Goal: Obtain resource: Download file/media

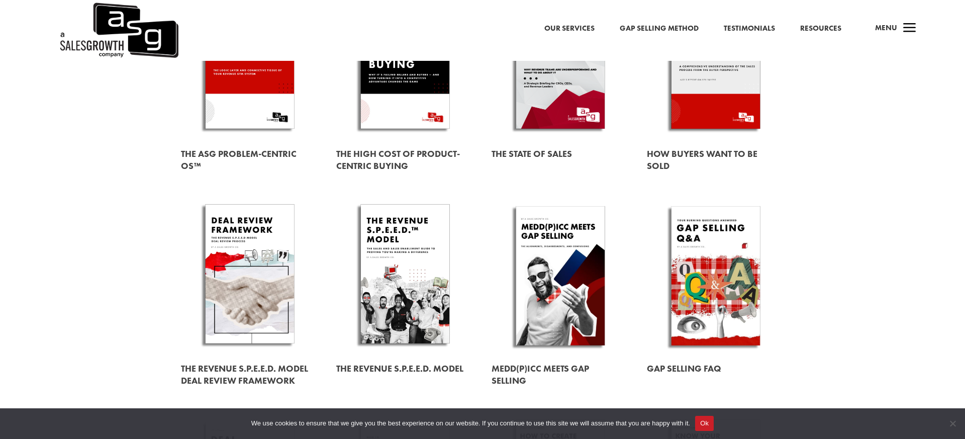
scroll to position [175, 0]
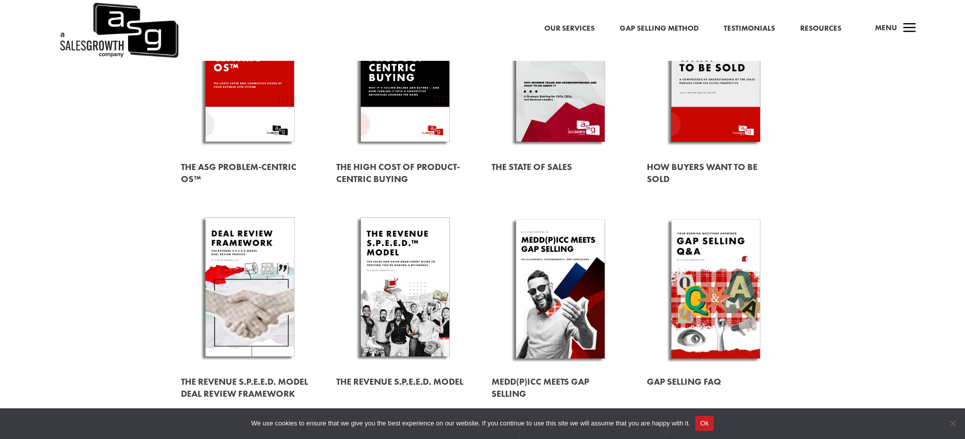
click at [719, 97] on link at bounding box center [716, 73] width 138 height 157
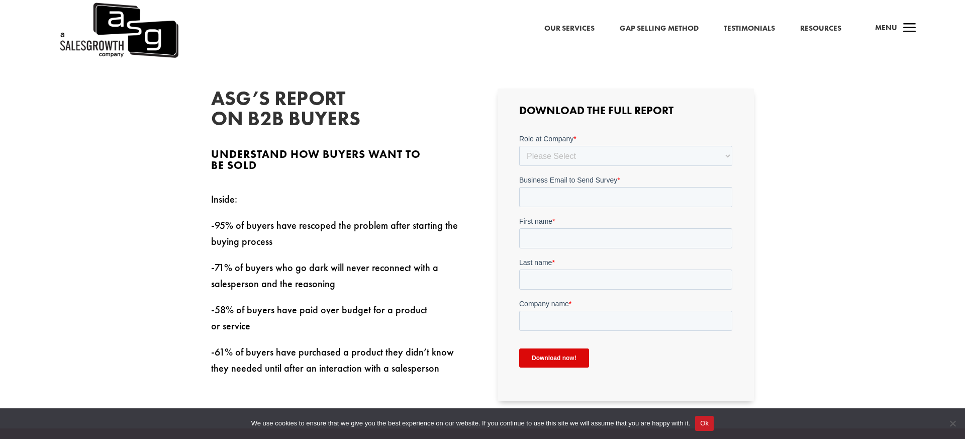
scroll to position [300, 0]
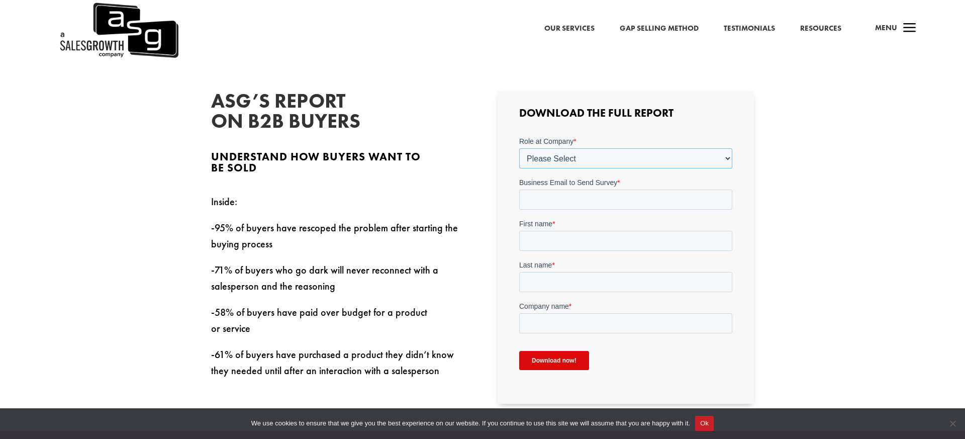
click at [559, 160] on select "Please Select C-Level (CRO, CSO, etc) Senior Leadership (VP of Sales, VP of Ena…" at bounding box center [625, 158] width 213 height 20
select select "C-Level (CRO, CSO, etc)"
click at [519, 148] on select "Please Select C-Level (CRO, CSO, etc) Senior Leadership (VP of Sales, VP of Ena…" at bounding box center [625, 158] width 213 height 20
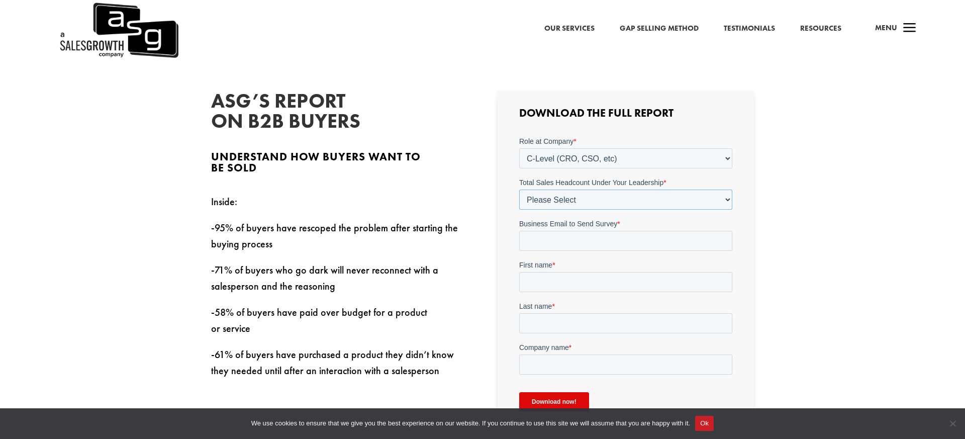
click at [567, 201] on select "Please Select Just Me 1-9 10-19 20-49 50-99 100+" at bounding box center [625, 199] width 213 height 20
select select "1-9"
click at [519, 189] on select "Please Select Just Me 1-9 10-19 20-49 50-99 100+" at bounding box center [625, 199] width 213 height 20
click at [570, 238] on input "Business Email to Send Survey *" at bounding box center [625, 240] width 213 height 20
type input "jessica@m30.marketing"
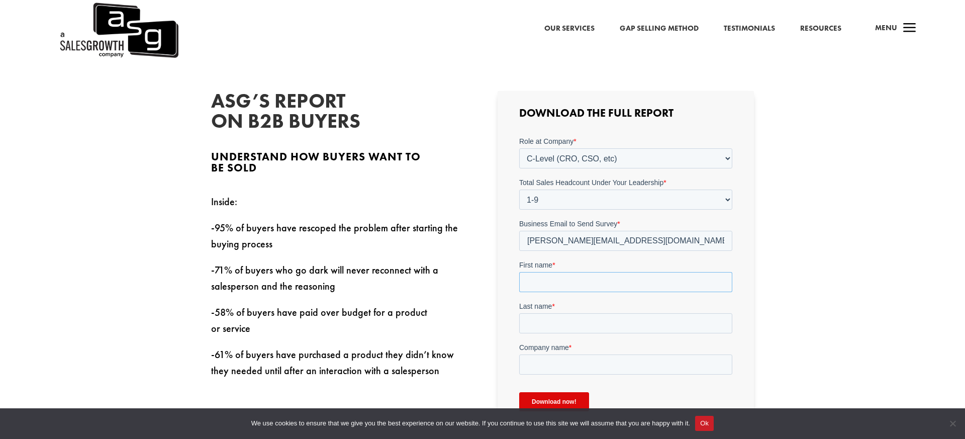
type input "Jessica"
type input "Pagni"
type input "Montgomery 30 Marketing"
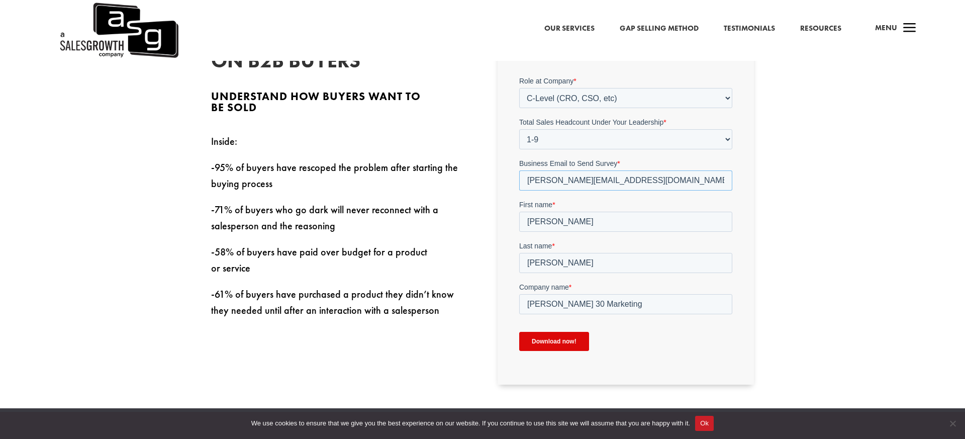
scroll to position [371, 0]
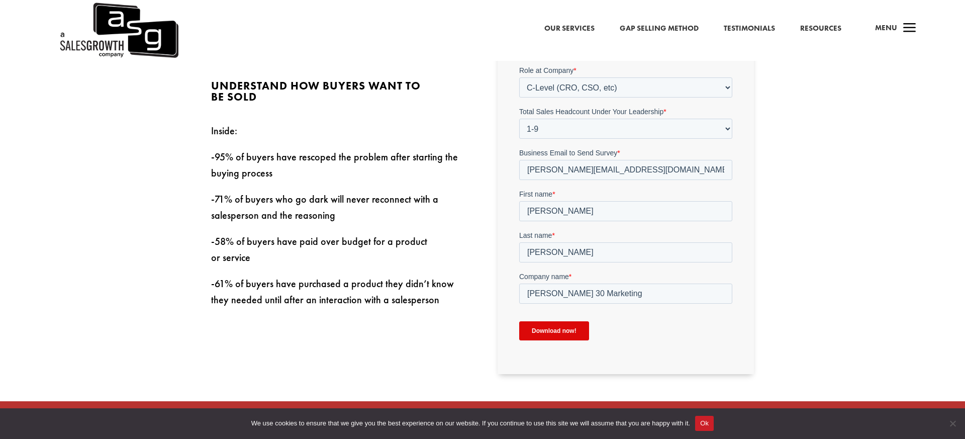
click at [553, 333] on input "Download now!" at bounding box center [554, 330] width 70 height 19
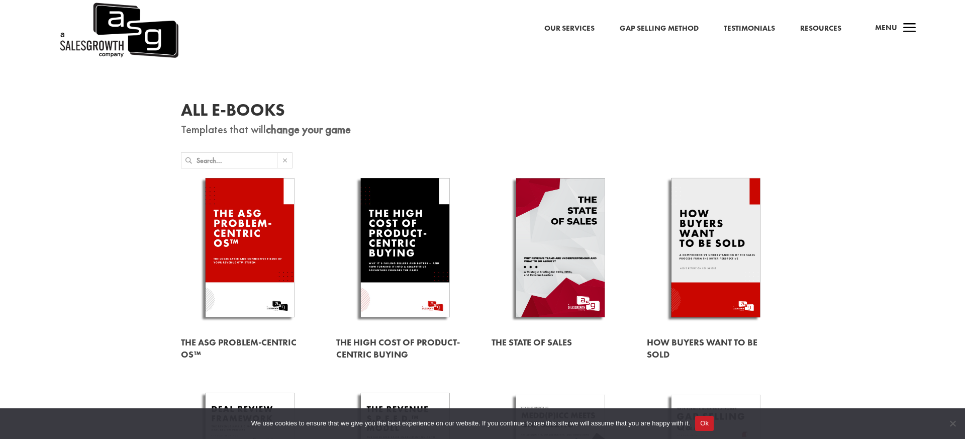
scroll to position [175, 0]
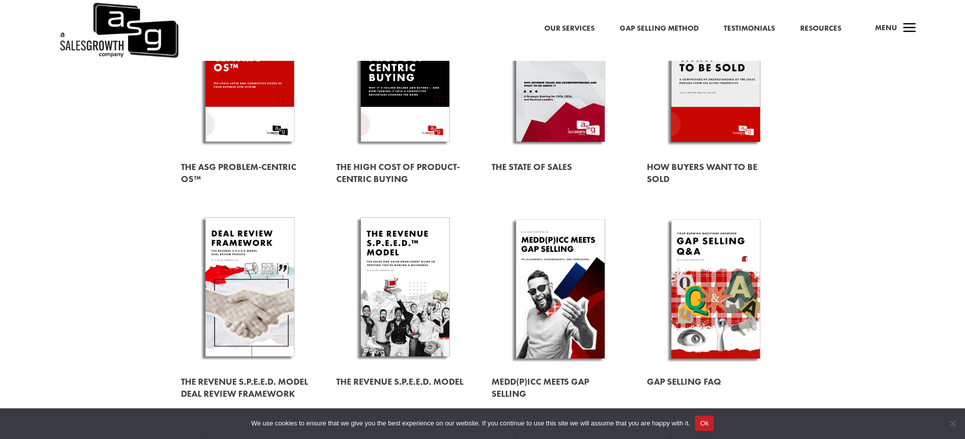
click at [399, 285] on link at bounding box center [405, 288] width 138 height 157
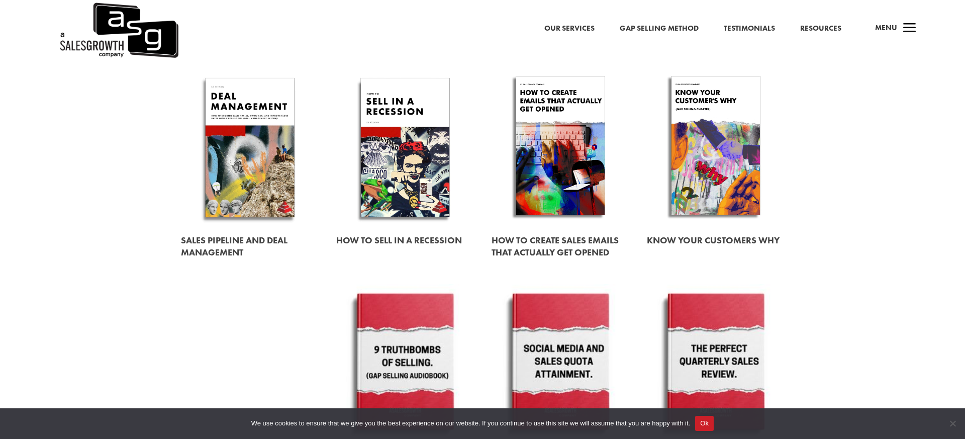
scroll to position [527, 0]
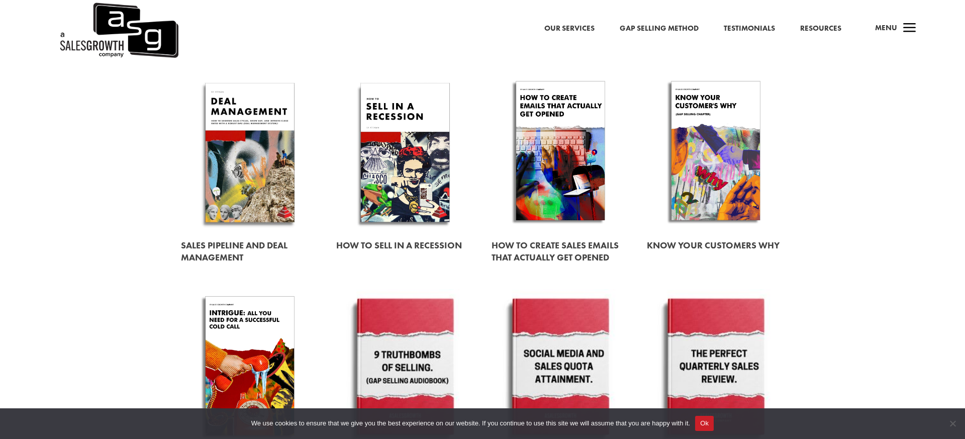
click at [832, 165] on div "All E-Books Templates that will change your game The ASG Problem-Centric OS™ Th…" at bounding box center [482, 321] width 965 height 1574
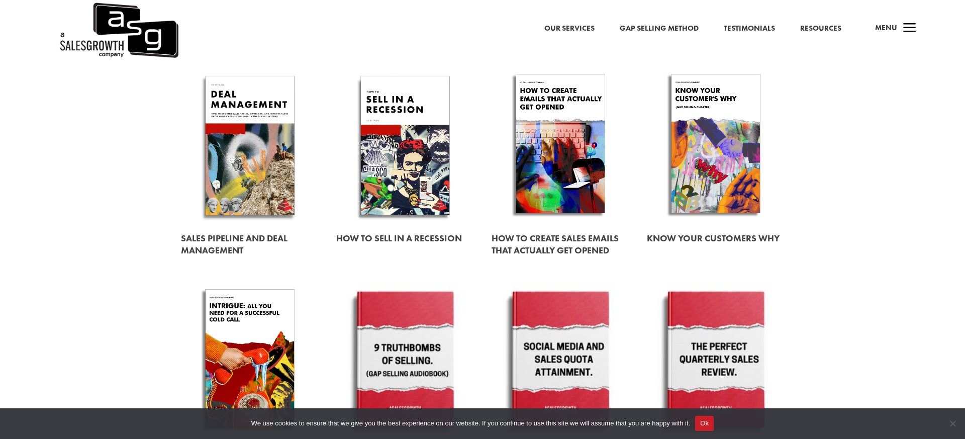
click at [883, 184] on div "All E-Books Templates that will change your game The ASG Problem-Centric OS™ Th…" at bounding box center [482, 314] width 965 height 1574
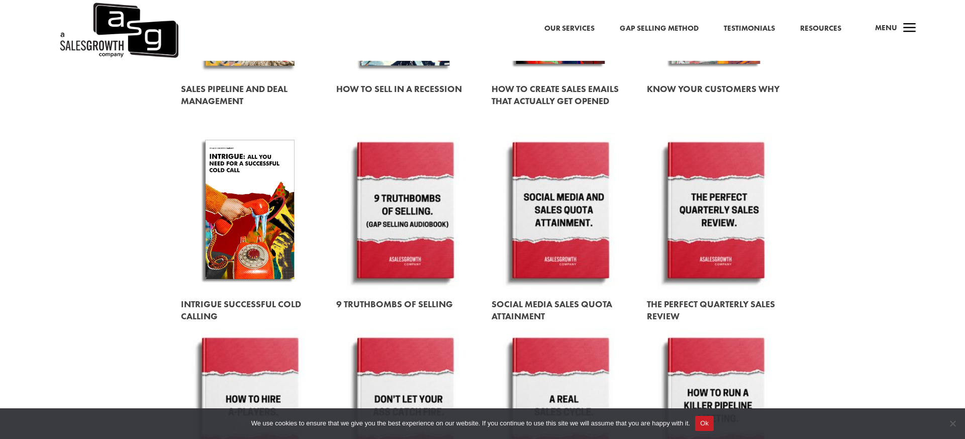
scroll to position [685, 0]
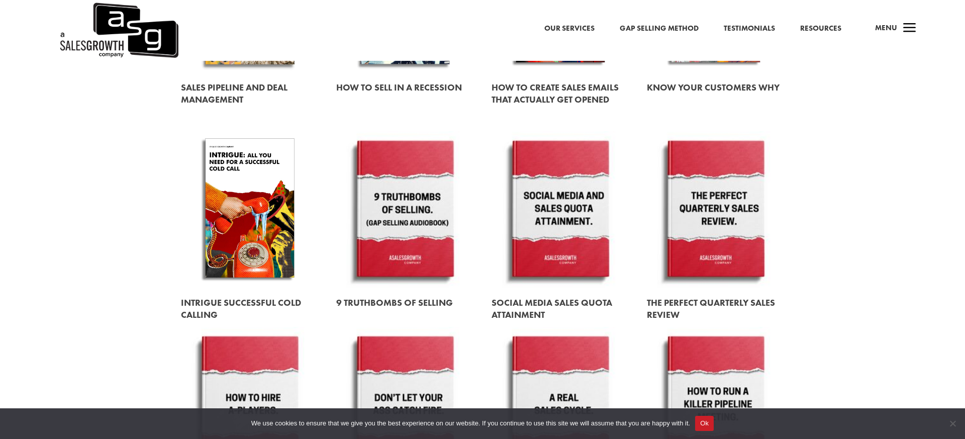
click at [878, 214] on div "All E-Books Templates that will change your game The ASG Problem-Centric OS™ Th…" at bounding box center [482, 163] width 965 height 1574
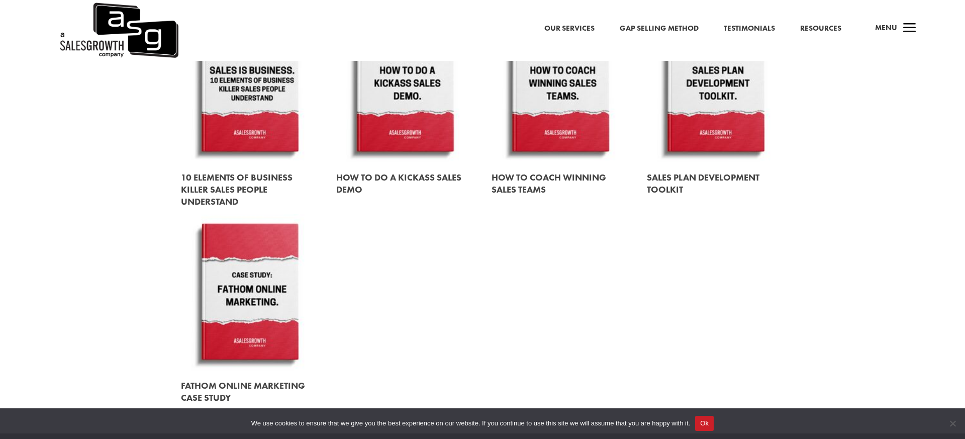
scroll to position [1202, 0]
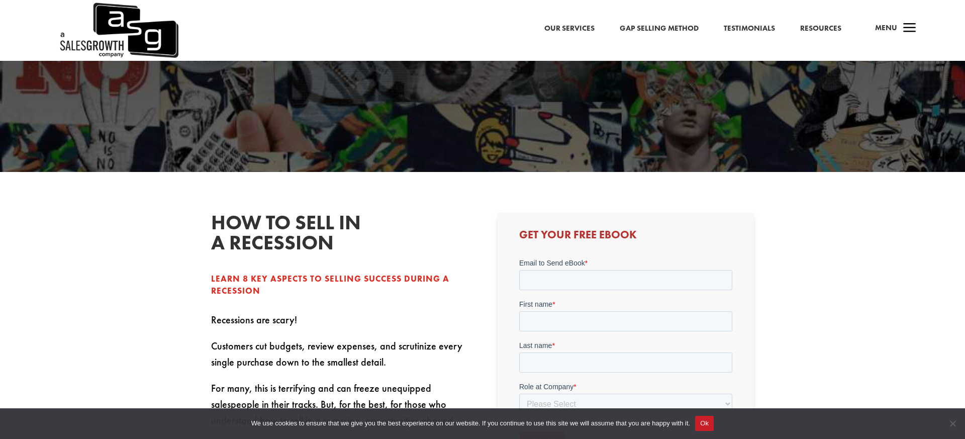
scroll to position [185, 0]
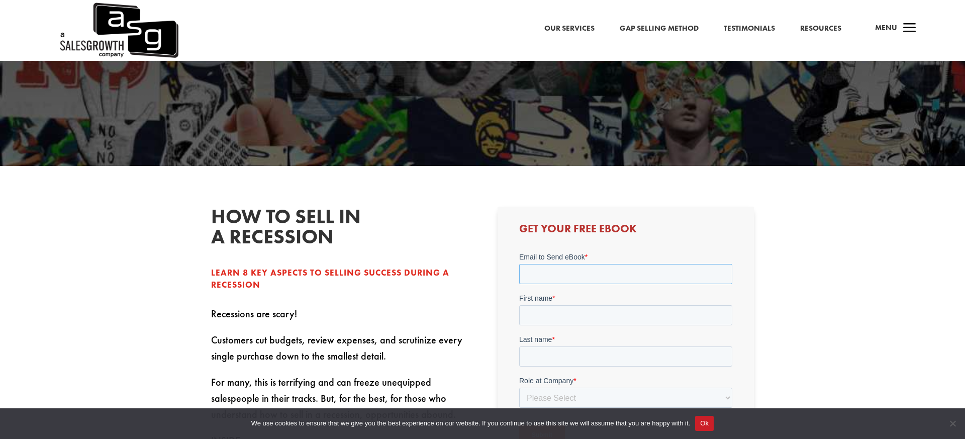
click at [541, 283] on input "Email to Send eBook *" at bounding box center [625, 273] width 213 height 20
type input "jessica@montgomery30marketing.com"
type input "[PERSON_NAME]"
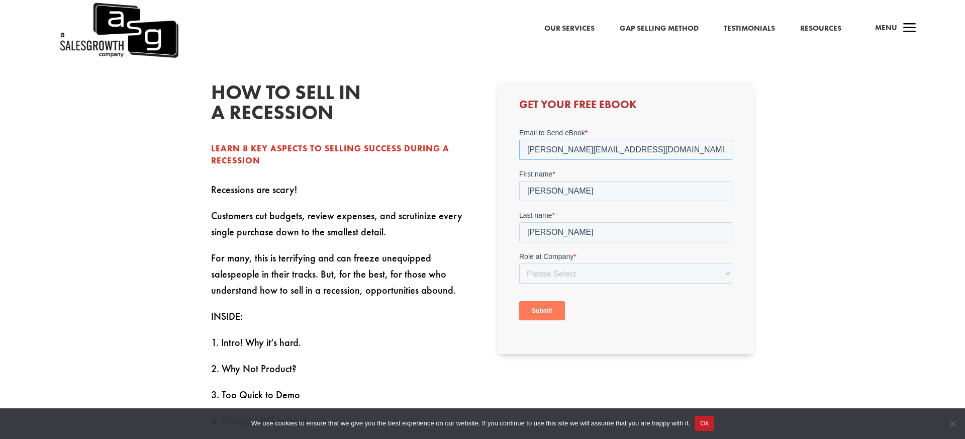
scroll to position [319, 0]
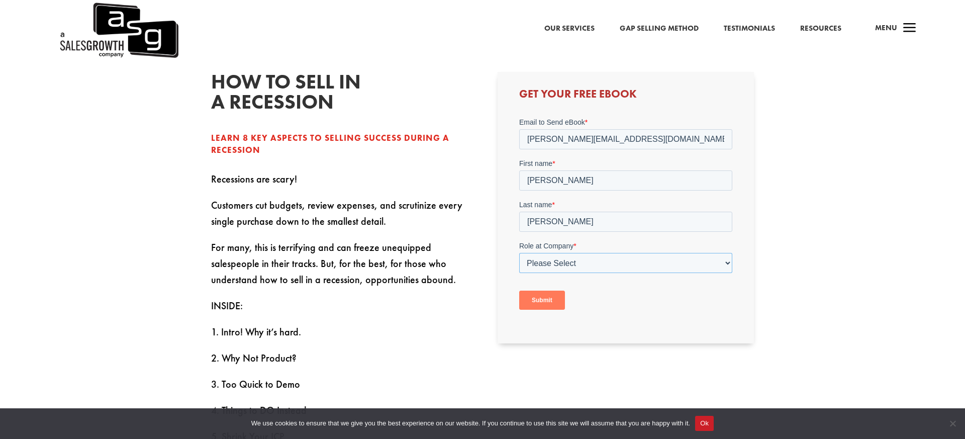
click at [567, 262] on select "Please Select C-Level (CRO, CSO, etc) Senior Leadership (VP of Sales, VP of Ena…" at bounding box center [625, 262] width 213 height 20
select select "C-Level (CRO, CSO, etc)"
click at [519, 252] on select "Please Select C-Level (CRO, CSO, etc) Senior Leadership (VP of Sales, VP of Ena…" at bounding box center [625, 262] width 213 height 20
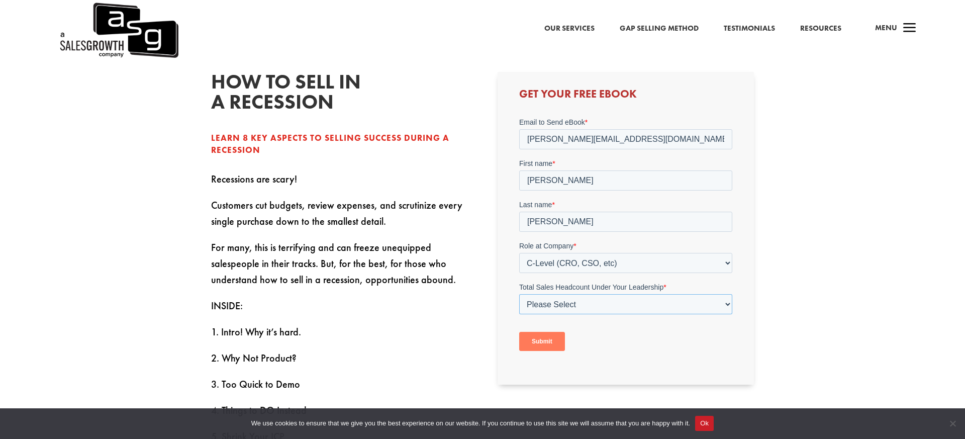
click at [577, 304] on select "Please Select Just Me 1-9 10-19 20-49 50-99 100+" at bounding box center [625, 304] width 213 height 20
select select "1-9"
click at [519, 294] on select "Please Select Just Me 1-9 10-19 20-49 50-99 100+" at bounding box center [625, 304] width 213 height 20
click at [539, 341] on input "Submit" at bounding box center [542, 340] width 46 height 19
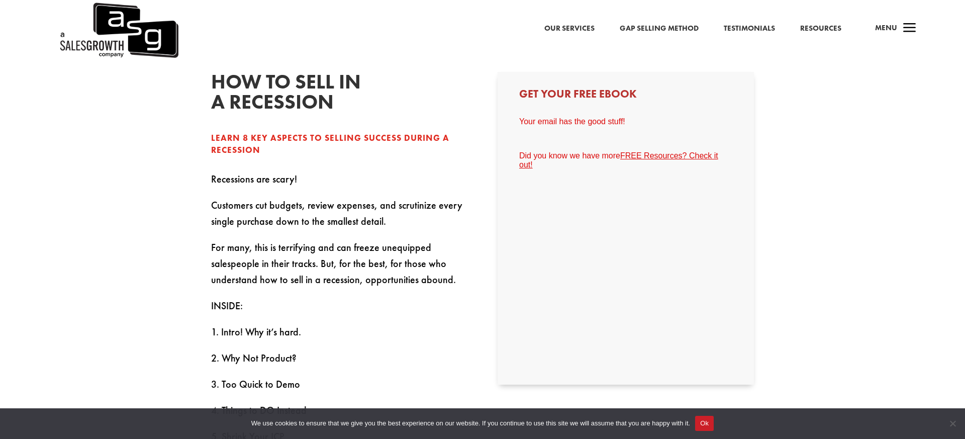
click at [650, 157] on link "FREE Resources? Check it out!" at bounding box center [618, 160] width 199 height 18
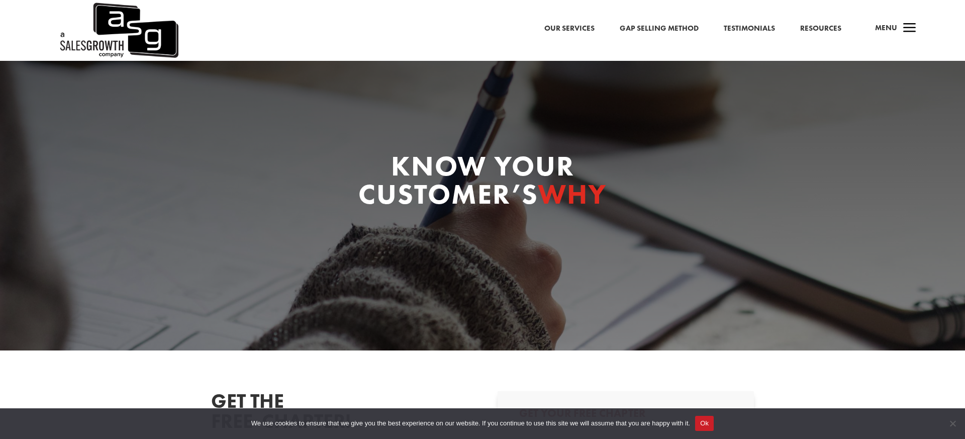
select select "C-Level (CRO, CSO, etc)"
select select "1-9"
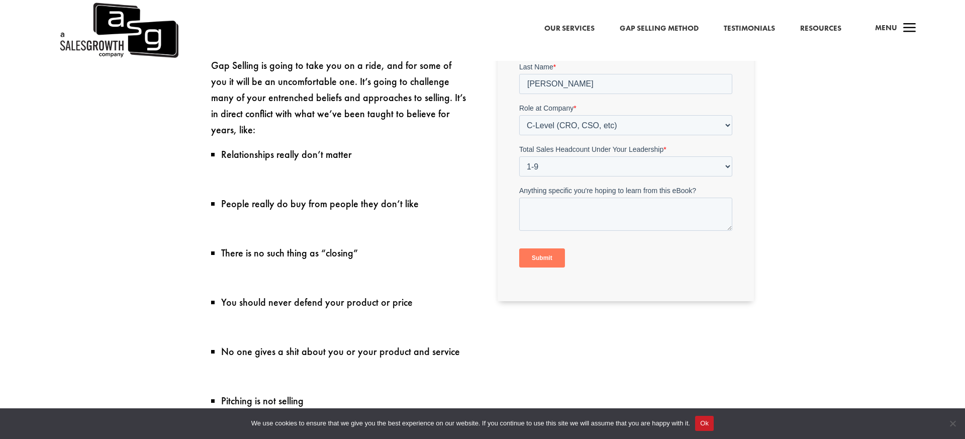
scroll to position [459, 0]
click at [543, 257] on input "Submit" at bounding box center [542, 256] width 46 height 19
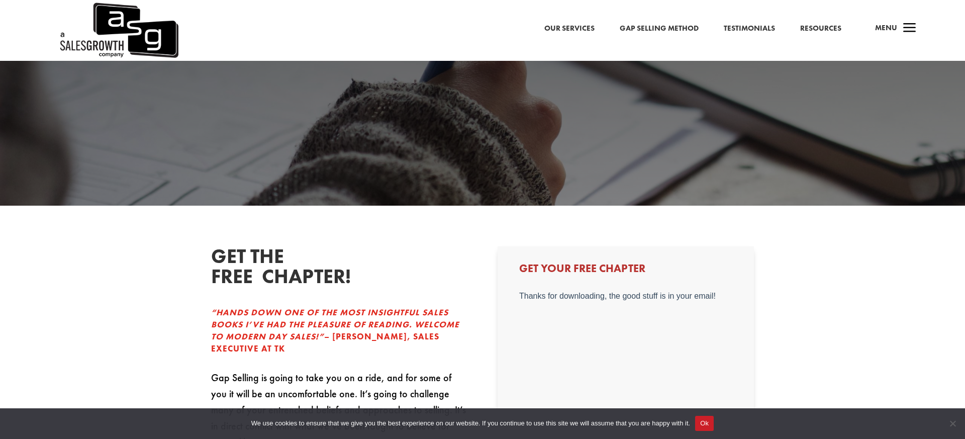
scroll to position [0, 0]
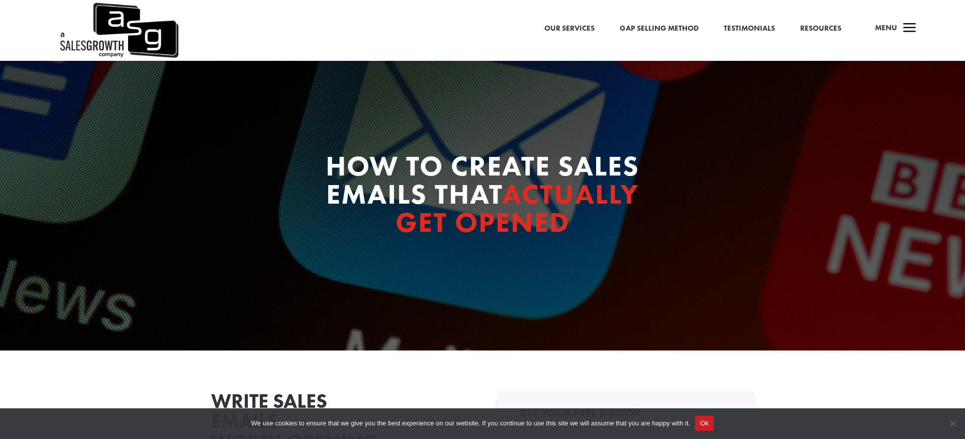
select select "C-Level (CRO, CSO, etc)"
select select "1-9"
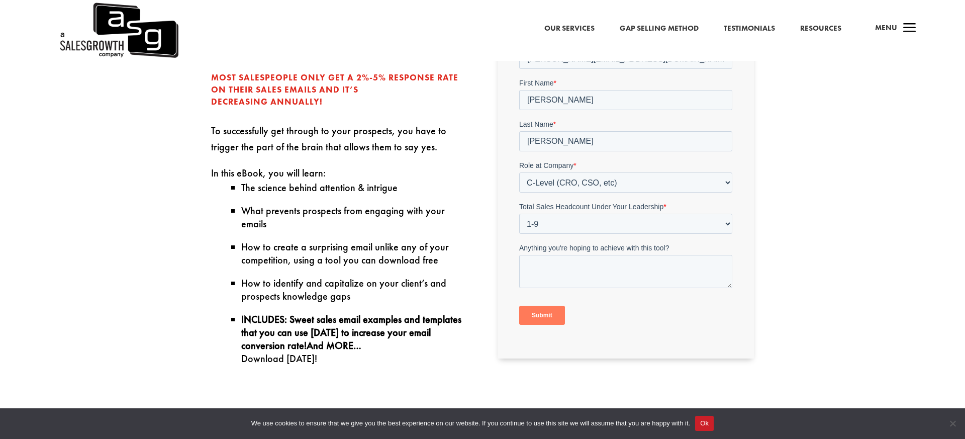
scroll to position [424, 0]
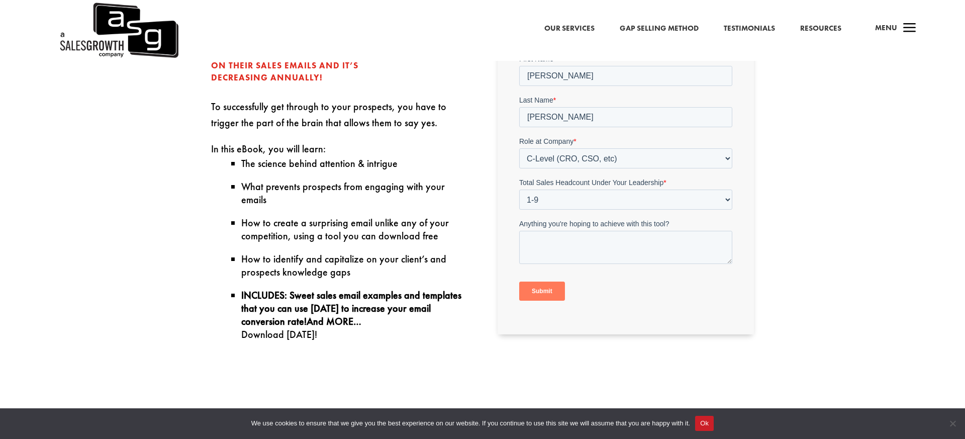
click at [540, 291] on input "Submit" at bounding box center [542, 290] width 46 height 19
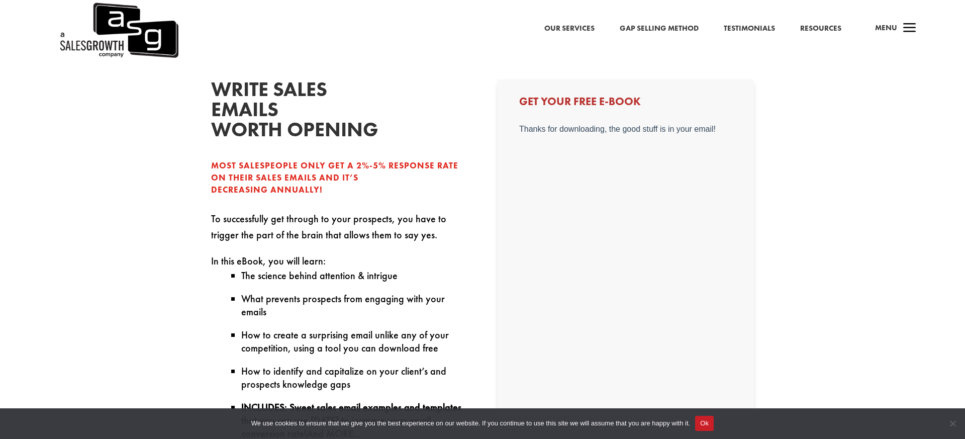
scroll to position [299, 0]
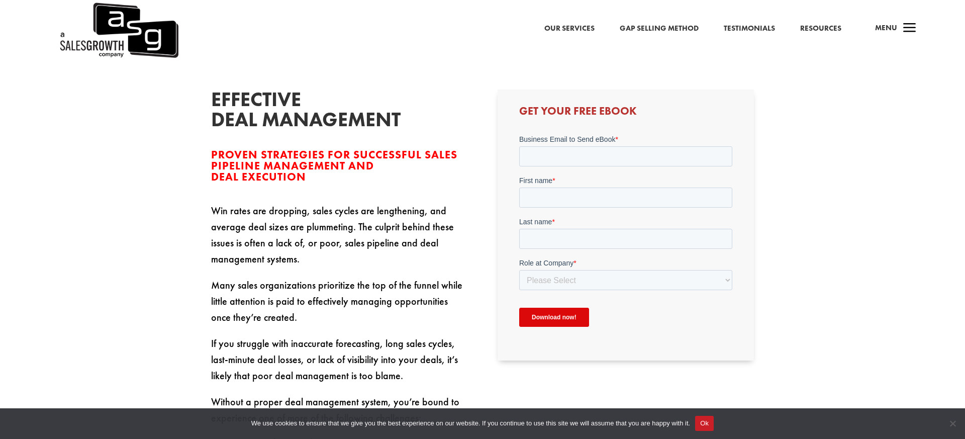
scroll to position [327, 0]
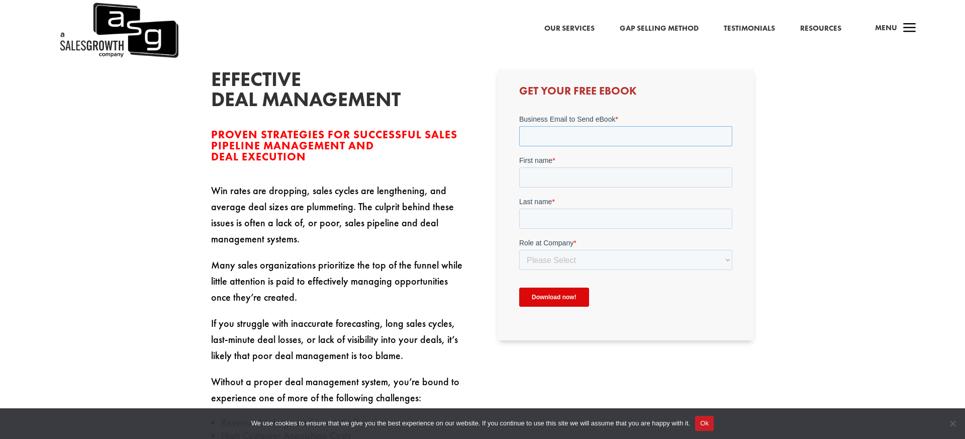
click at [566, 132] on input "Business Email to Send eBook *" at bounding box center [625, 136] width 213 height 20
type input "[PERSON_NAME][EMAIL_ADDRESS][DOMAIN_NAME]"
type input "[PERSON_NAME]"
click at [566, 258] on select "Please Select C-Level (CRO, CSO, etc) Senior Leadership (VP of Sales, VP of Ena…" at bounding box center [625, 259] width 213 height 20
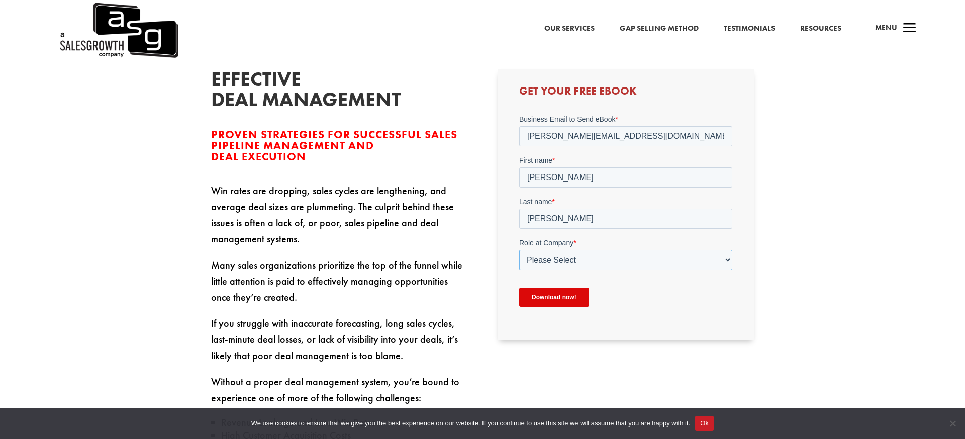
select select "C-Level (CRO, CSO, etc)"
click at [519, 249] on select "Please Select C-Level (CRO, CSO, etc) Senior Leadership (VP of Sales, VP of Ena…" at bounding box center [625, 259] width 213 height 20
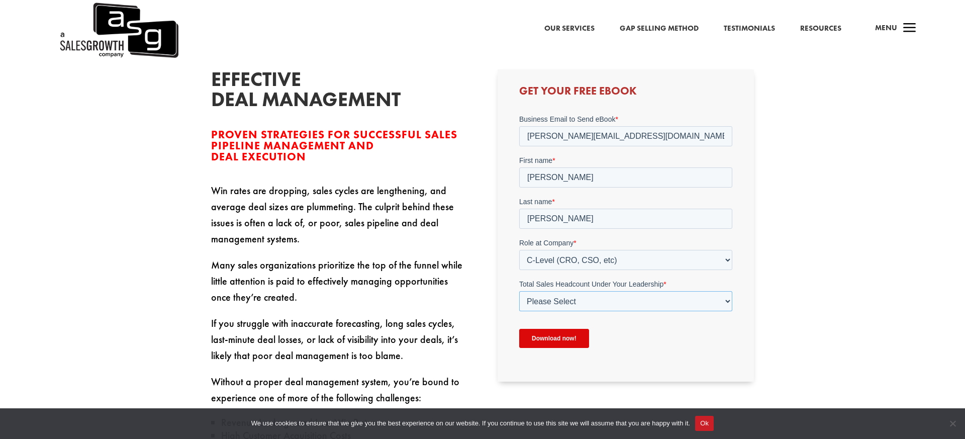
click at [556, 300] on select "Please Select Just Me 1-9 10-19 20-49 50-99 100+" at bounding box center [625, 301] width 213 height 20
select select "1-9"
click at [519, 291] on select "Please Select Just Me 1-9 10-19 20-49 50-99 100+" at bounding box center [625, 301] width 213 height 20
click at [555, 337] on input "Download now!" at bounding box center [554, 337] width 70 height 19
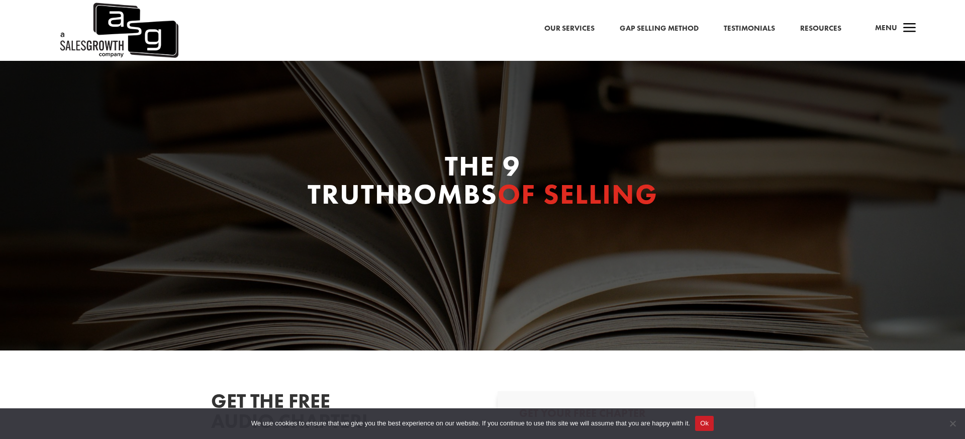
select select "C-Level (CRO, CSO, etc)"
select select "1-9"
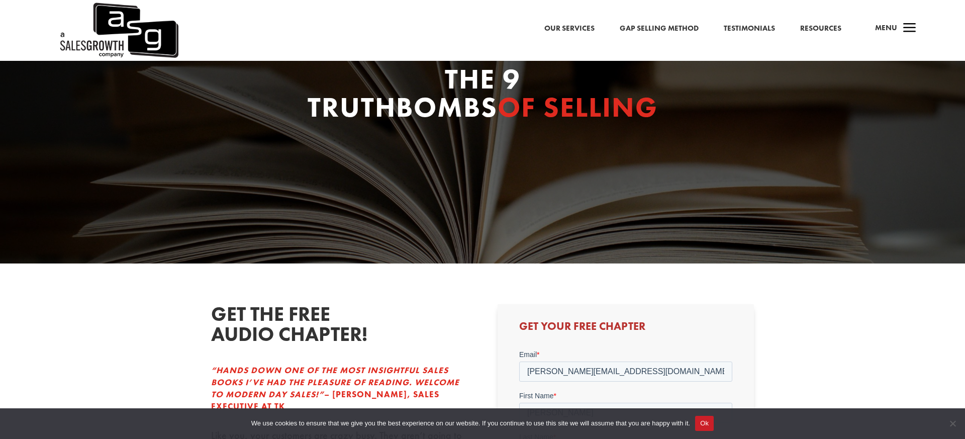
scroll to position [90, 0]
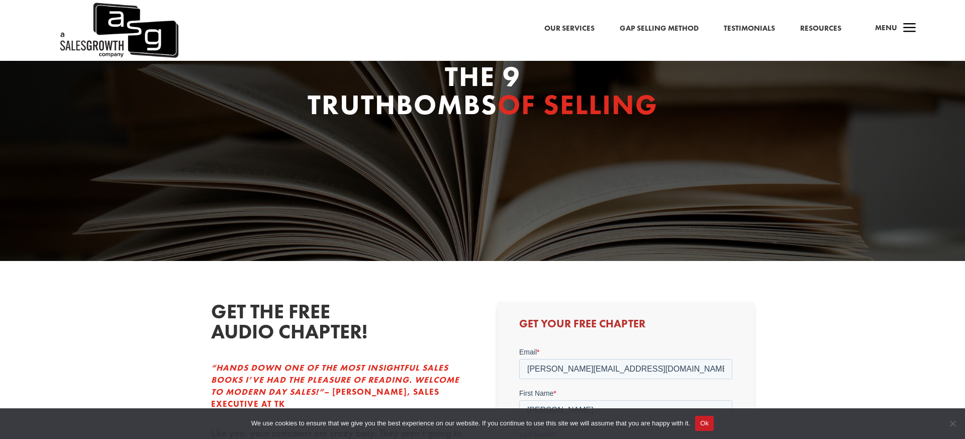
click at [461, 75] on h1 "THE 9 TRUTHBOMBS OF SELLING" at bounding box center [483, 92] width 382 height 61
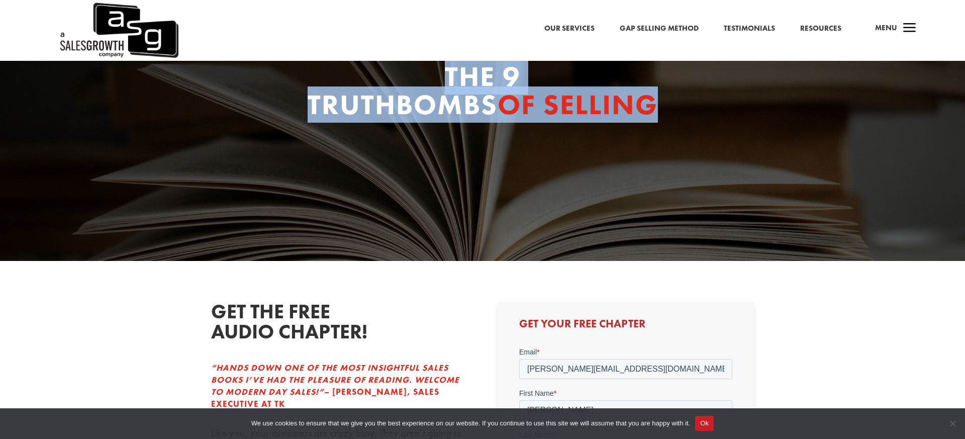
drag, startPoint x: 461, startPoint y: 75, endPoint x: 650, endPoint y: 99, distance: 190.6
click at [650, 99] on h1 "THE 9 TRUTHBOMBS OF SELLING" at bounding box center [483, 92] width 382 height 61
copy h1 "THE 9 TRUTHBOMBS OF SELLING"
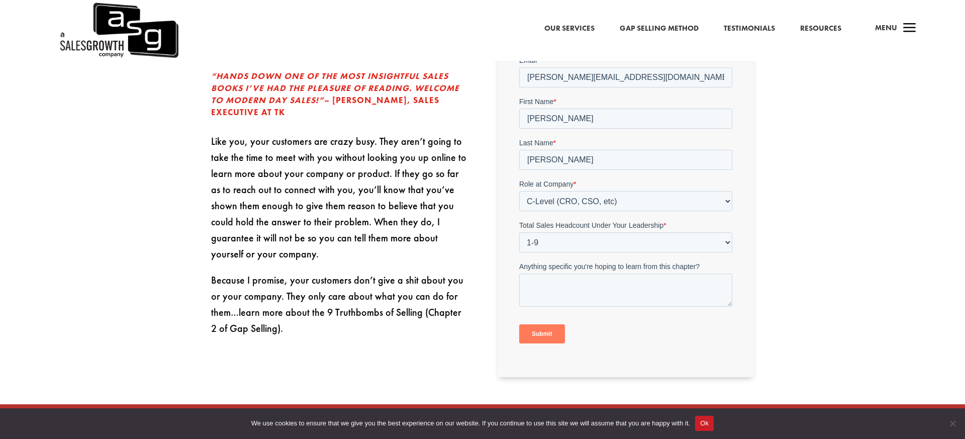
scroll to position [385, 0]
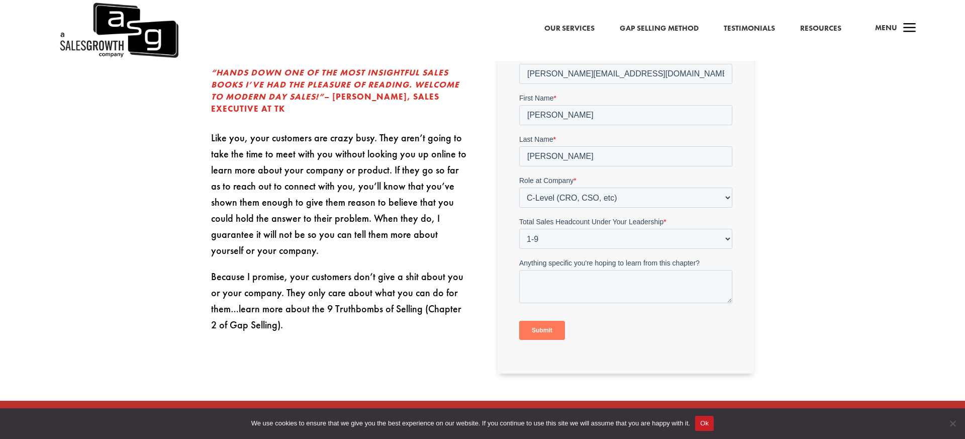
click at [550, 330] on input "Submit" at bounding box center [542, 329] width 46 height 19
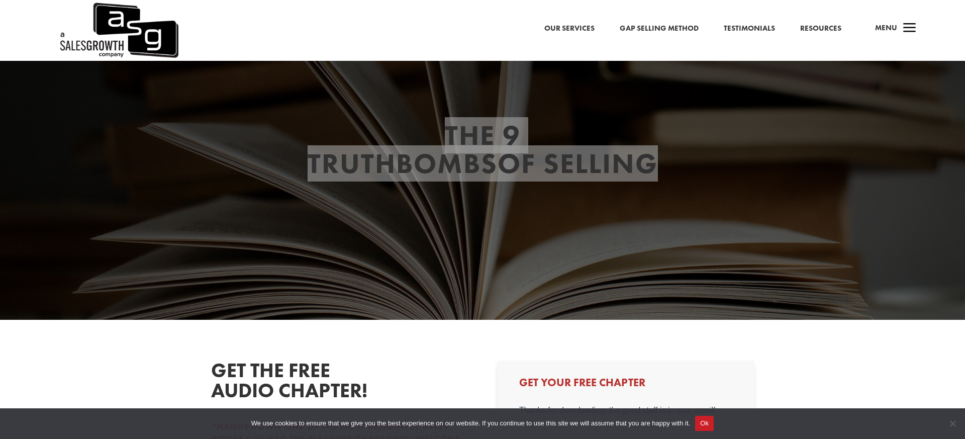
scroll to position [29, 0]
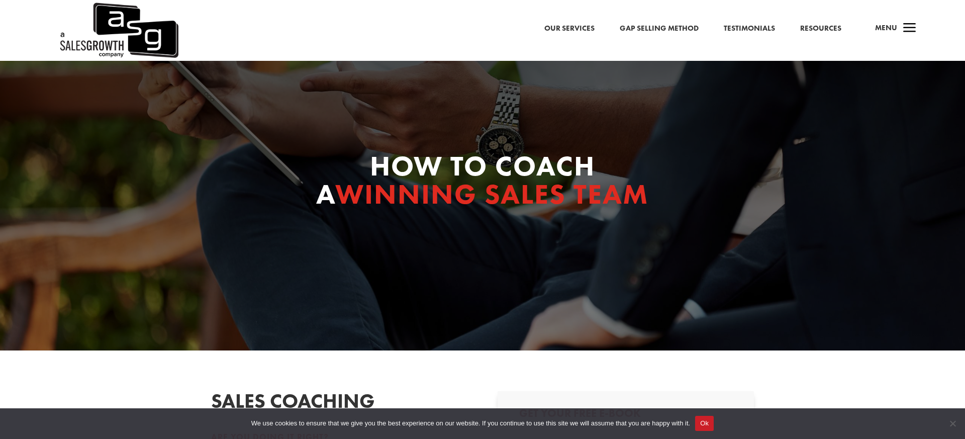
select select "C-Level (CRO, CSO, etc)"
select select "1-9"
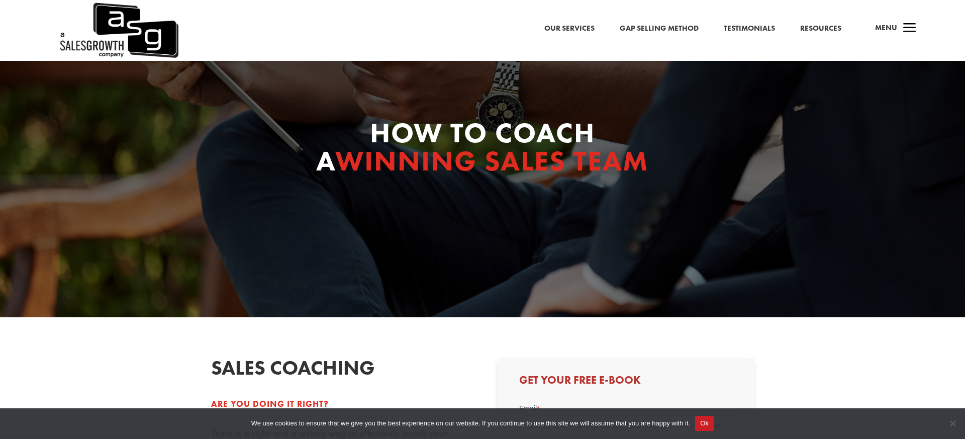
scroll to position [37, 0]
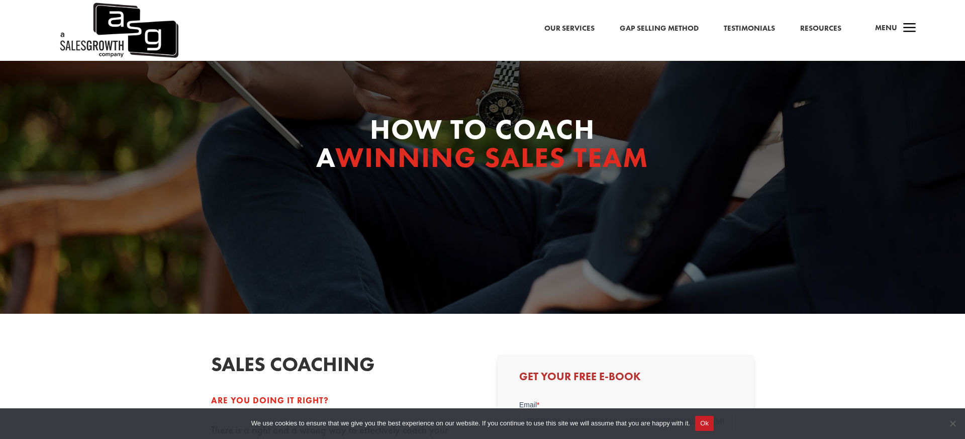
click at [526, 128] on h1 "How to Coach a Winning Sales Team" at bounding box center [483, 145] width 382 height 61
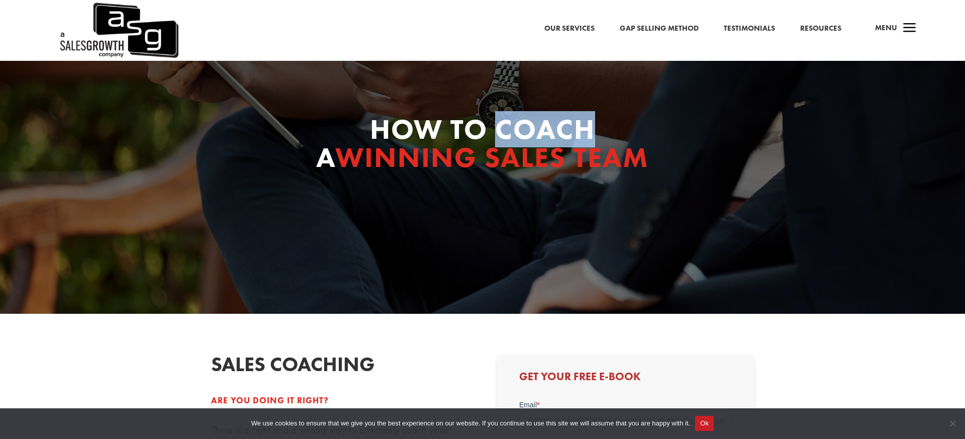
click at [526, 128] on h1 "How to Coach a Winning Sales Team" at bounding box center [483, 145] width 382 height 61
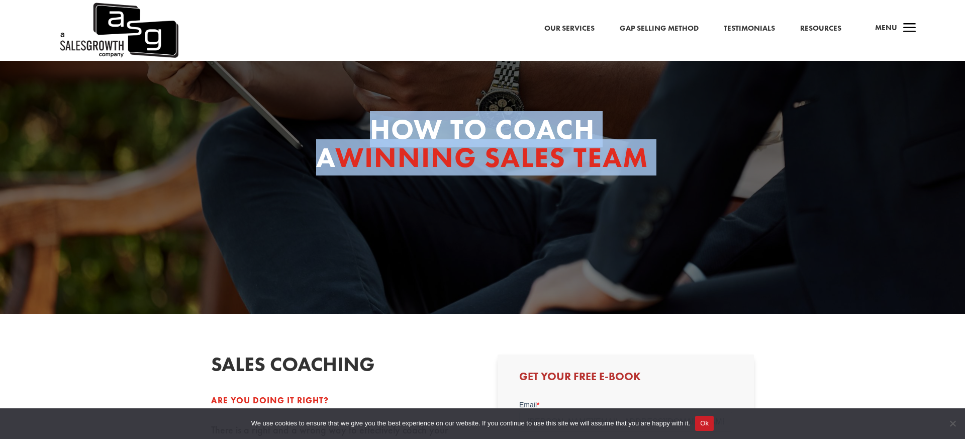
click at [526, 128] on h1 "How to Coach a Winning Sales Team" at bounding box center [483, 145] width 382 height 61
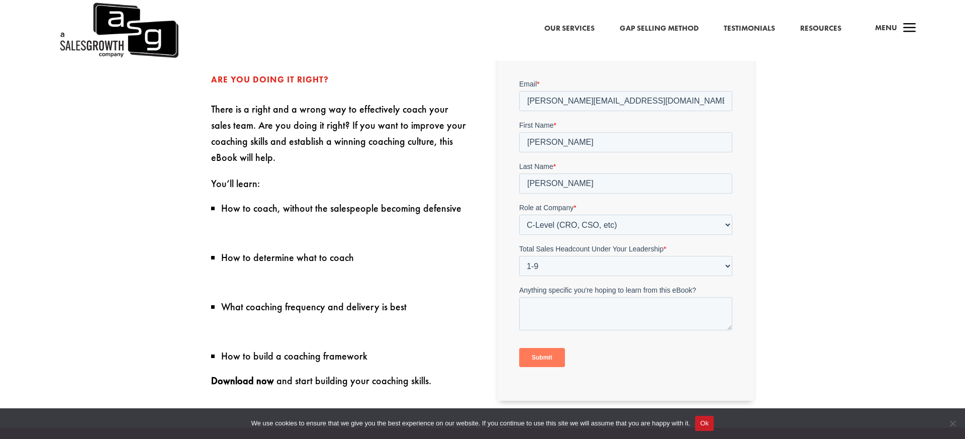
scroll to position [358, 0]
click at [543, 357] on input "Submit" at bounding box center [542, 356] width 46 height 19
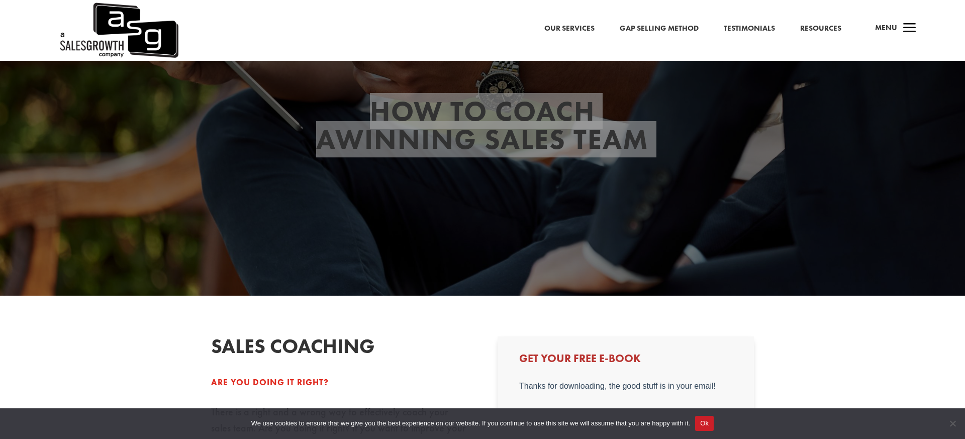
scroll to position [54, 0]
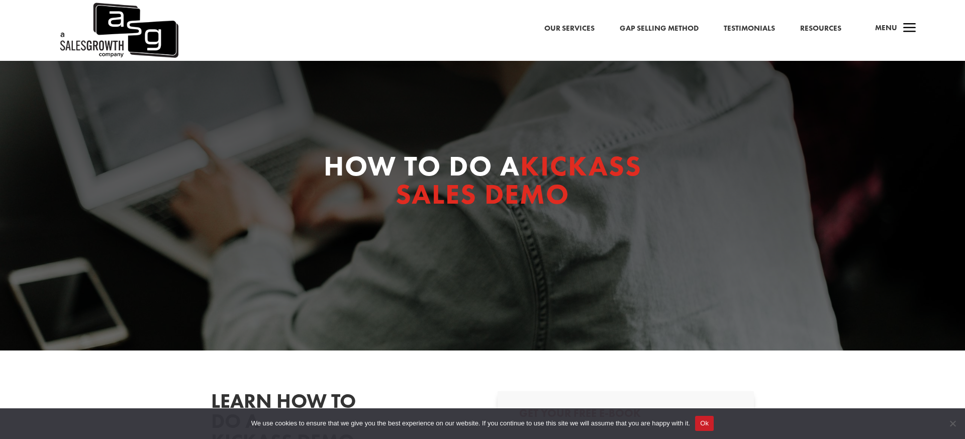
select select "C-Level (CRO, CSO, etc)"
select select "1-9"
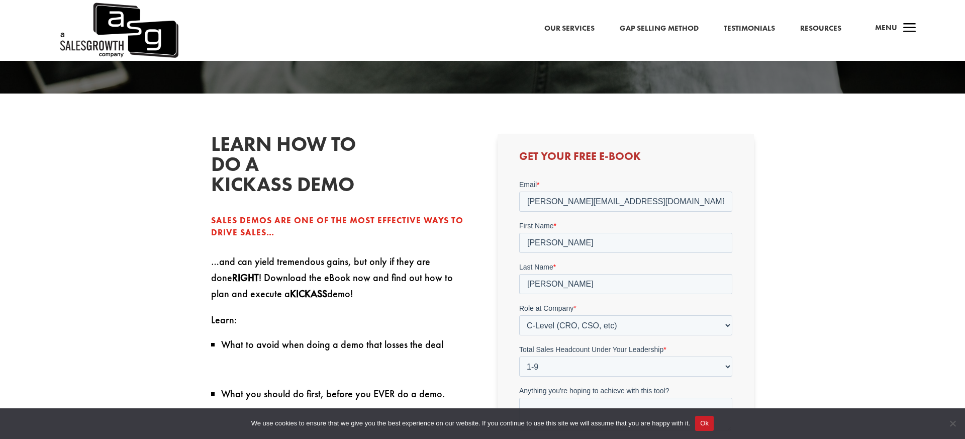
scroll to position [351, 0]
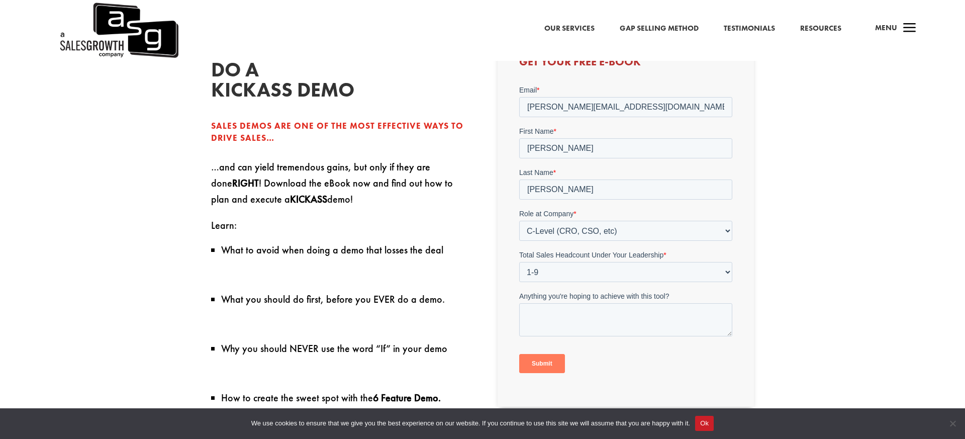
click at [544, 359] on input "Submit" at bounding box center [542, 363] width 46 height 19
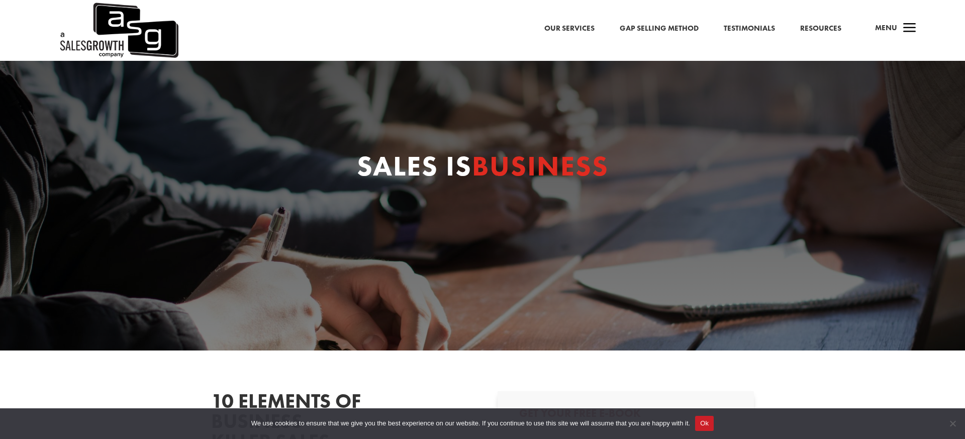
select select "C-Level (CRO, CSO, etc)"
select select "1-9"
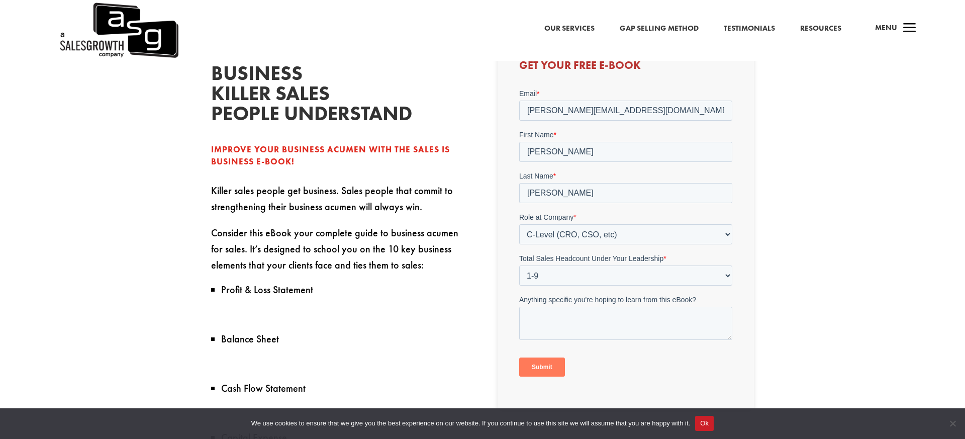
scroll to position [381, 0]
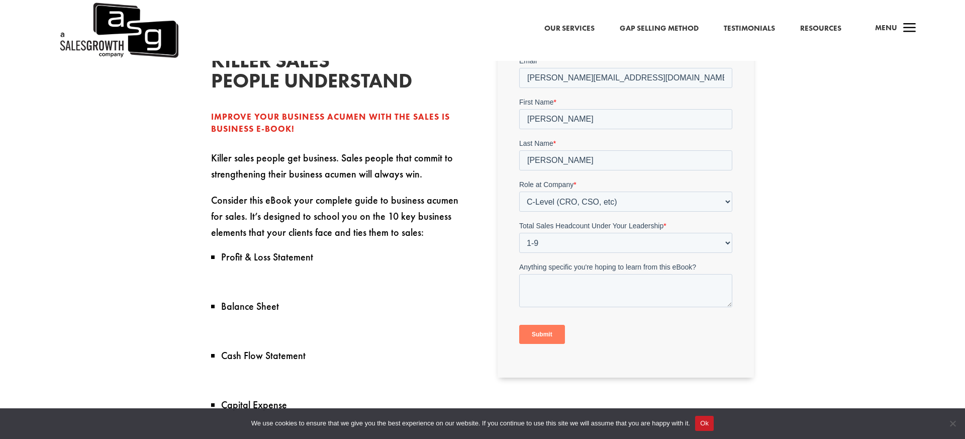
click at [550, 330] on input "Submit" at bounding box center [542, 333] width 46 height 19
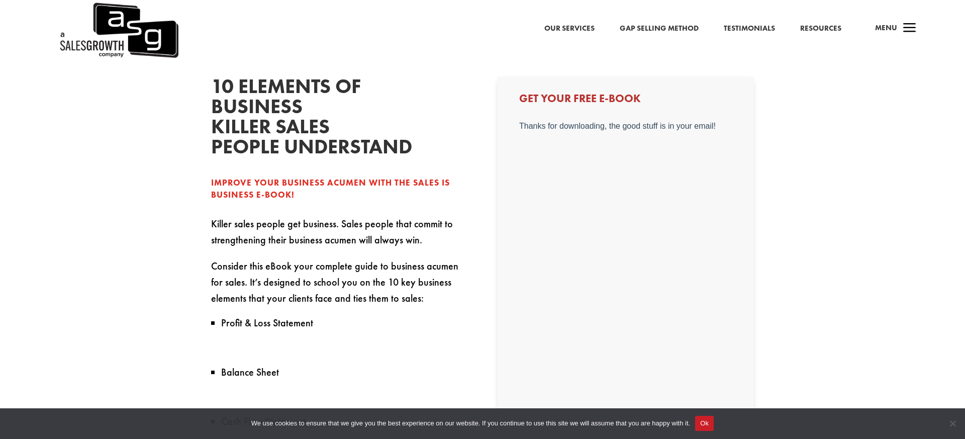
scroll to position [311, 0]
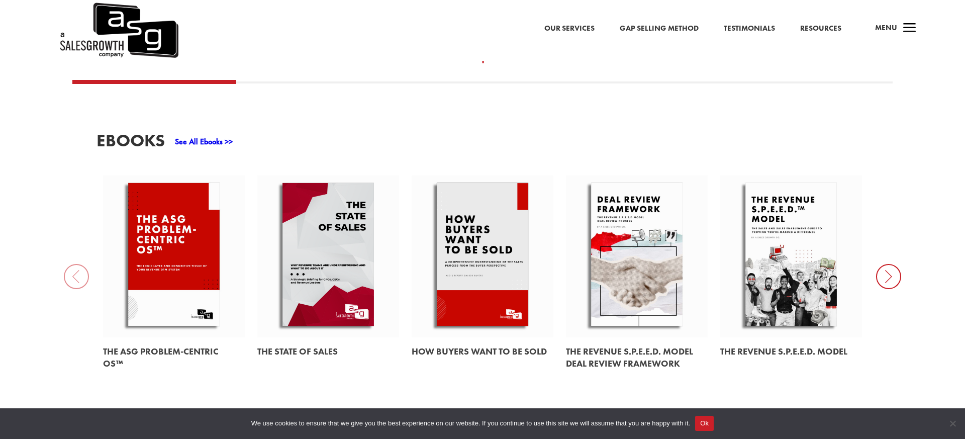
scroll to position [473, 0]
click at [334, 241] on link at bounding box center [328, 256] width 142 height 162
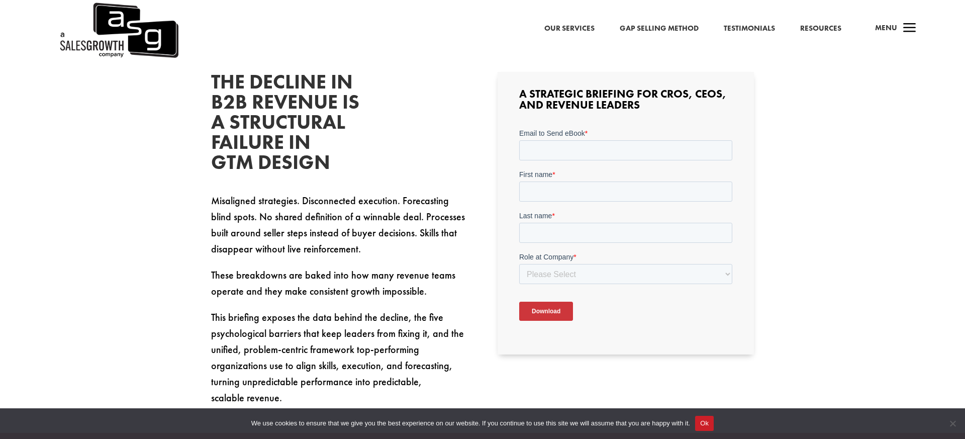
scroll to position [321, 0]
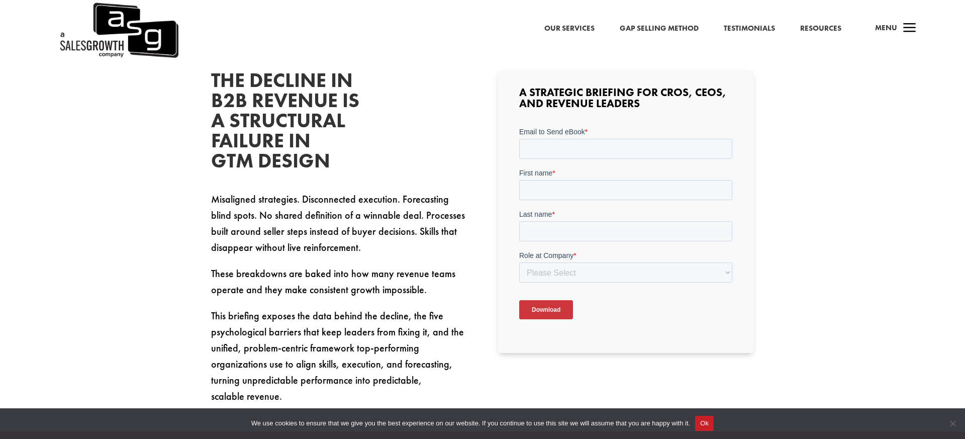
click at [562, 162] on form "Email to Send eBook * First name * Last name * Role at Company * Please Select …" at bounding box center [625, 226] width 213 height 201
click at [568, 144] on input "Email to Send eBook *" at bounding box center [625, 148] width 213 height 20
type input "[PERSON_NAME][EMAIL_ADDRESS][DOMAIN_NAME]"
type input "[PERSON_NAME]"
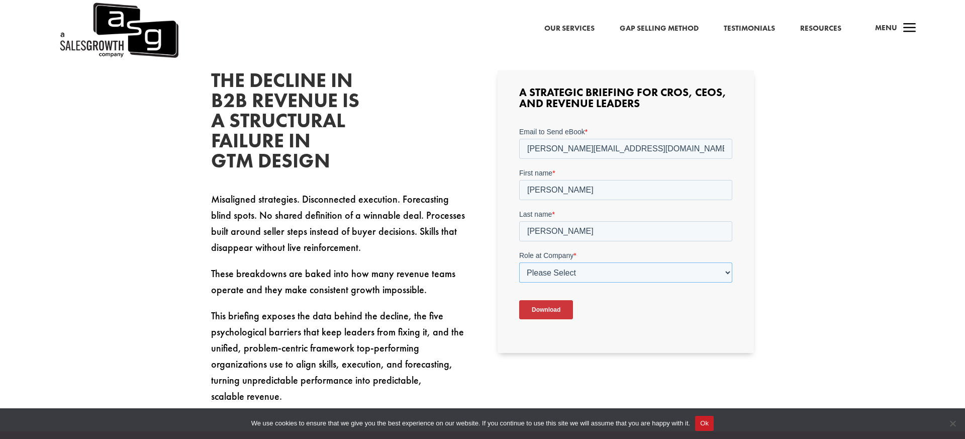
click at [576, 274] on select "Please Select C-Level (CRO, CSO, etc) Senior Leadership (VP of Sales, VP of Ena…" at bounding box center [625, 272] width 213 height 20
select select "C-Level (CRO, CSO, etc)"
click at [519, 262] on select "Please Select C-Level (CRO, CSO, etc) Senior Leadership (VP of Sales, VP of Ena…" at bounding box center [625, 272] width 213 height 20
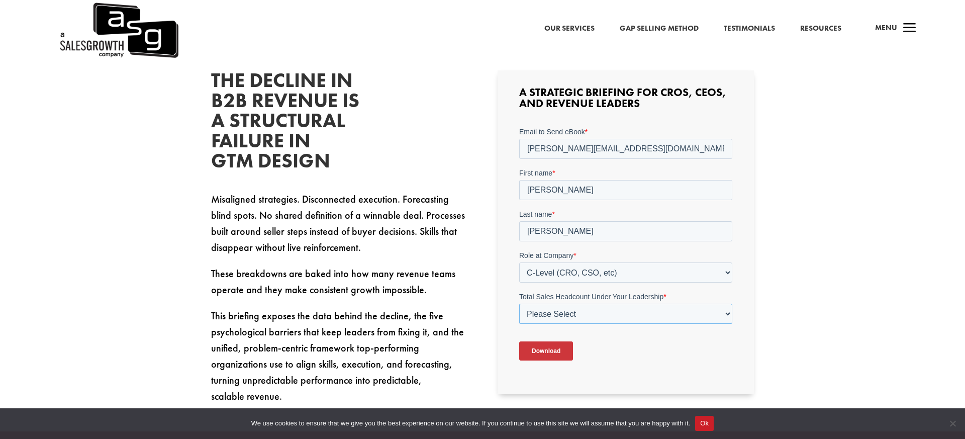
click at [567, 310] on select "Please Select Just Me 1-9 [PHONE_NUMBER] [PHONE_NUMBER]+" at bounding box center [625, 313] width 213 height 20
select select "1-9"
click at [519, 303] on select "Please Select Just Me 1-9 [PHONE_NUMBER] [PHONE_NUMBER]+" at bounding box center [625, 313] width 213 height 20
click at [557, 349] on input "Download" at bounding box center [546, 350] width 54 height 19
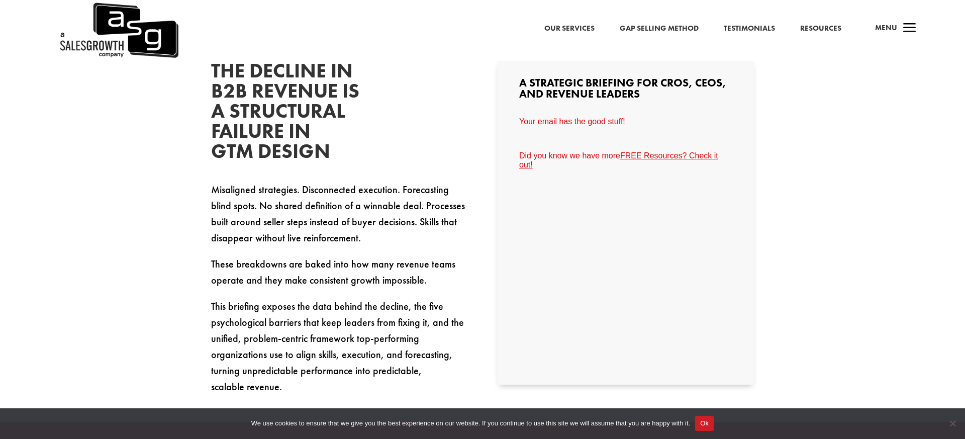
scroll to position [333, 0]
